Goal: Obtain resource: Download file/media

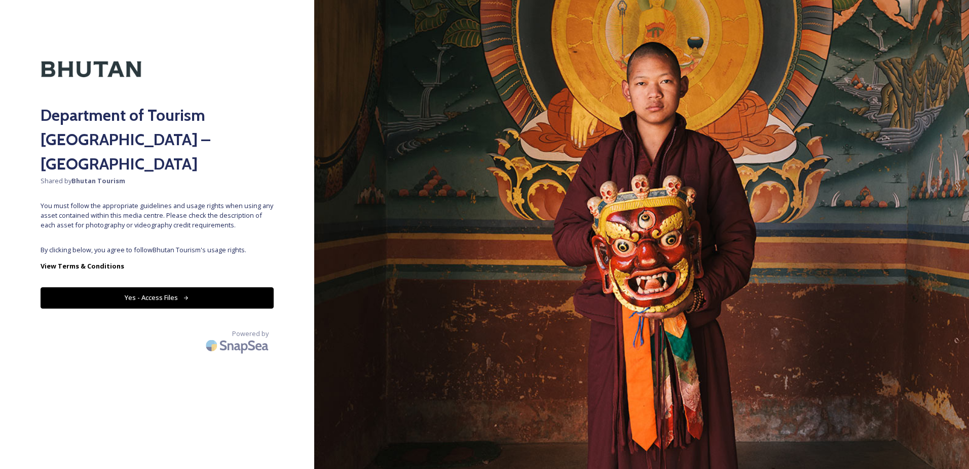
click at [163, 245] on span "By clicking below, you agree to follow Bhutan Tourism 's usage rights." at bounding box center [157, 250] width 233 height 10
click at [143, 287] on button "Yes - Access Files" at bounding box center [157, 297] width 233 height 21
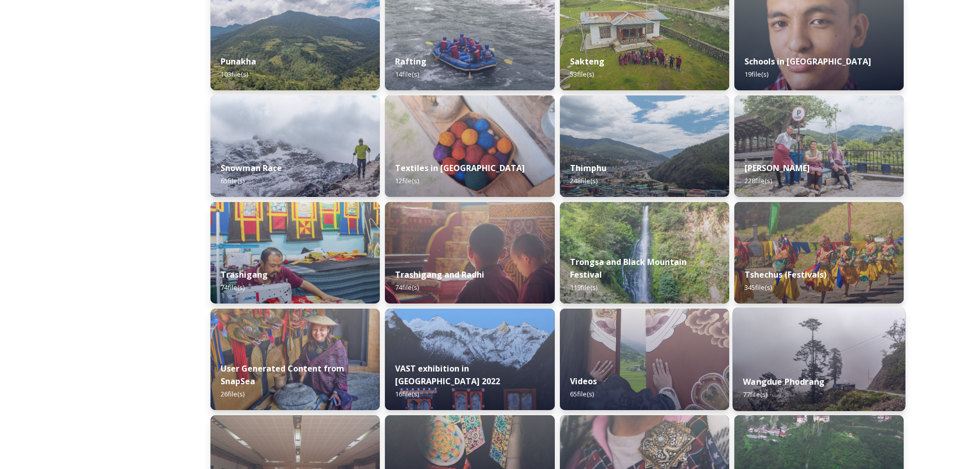
scroll to position [862, 0]
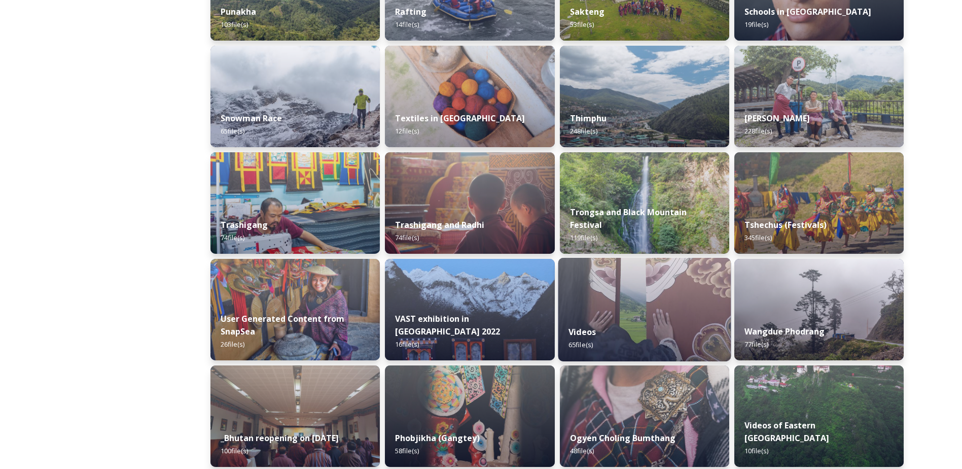
click at [655, 313] on img at bounding box center [644, 309] width 173 height 103
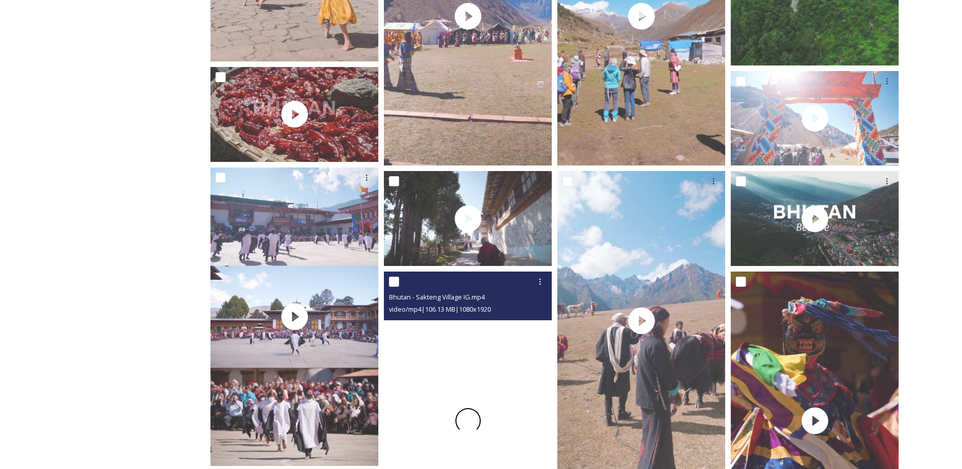
scroll to position [862, 0]
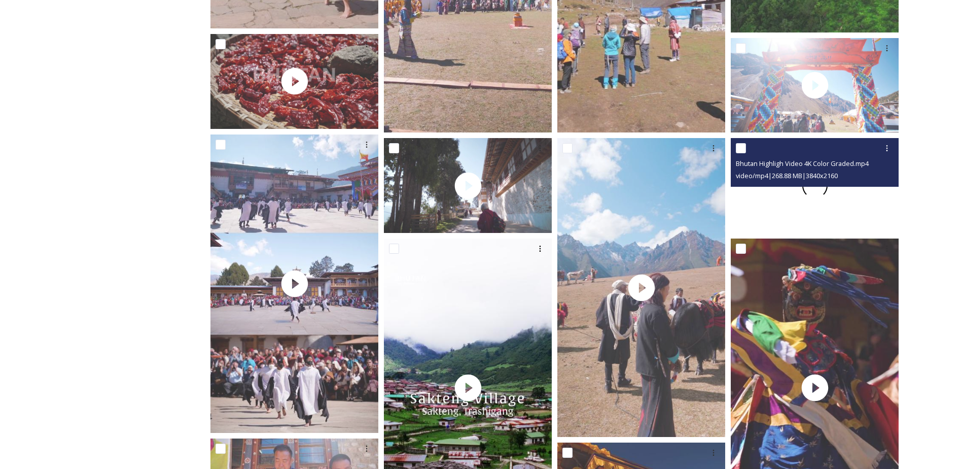
click at [811, 190] on span at bounding box center [814, 185] width 31 height 31
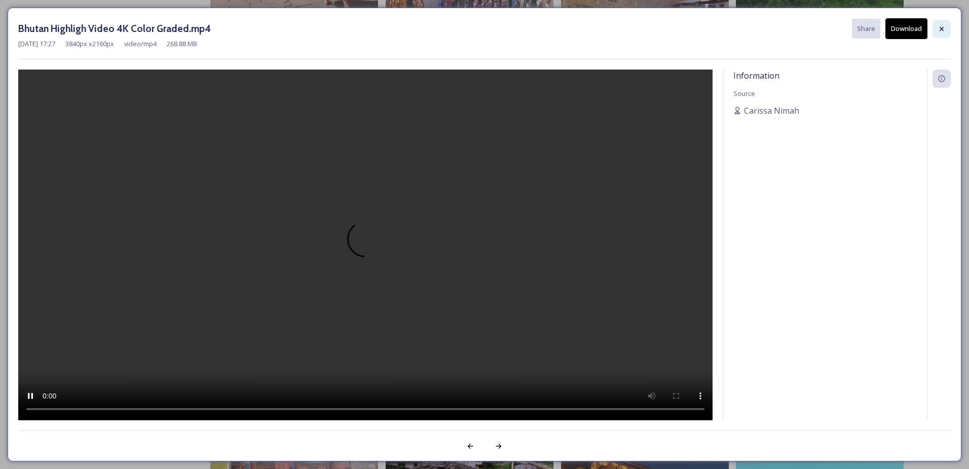
click at [938, 26] on icon at bounding box center [942, 29] width 8 height 8
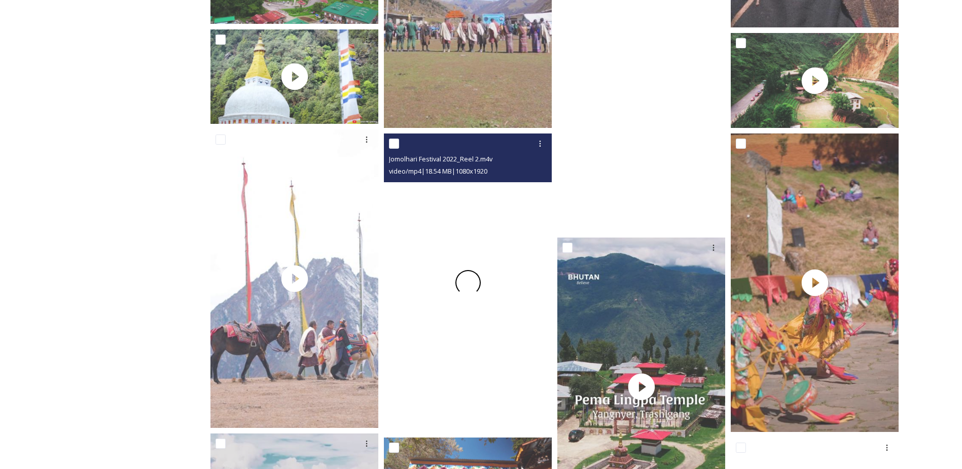
scroll to position [2992, 0]
